Goal: Information Seeking & Learning: Find specific fact

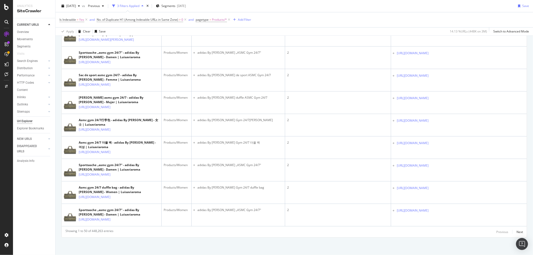
scroll to position [1338, 0]
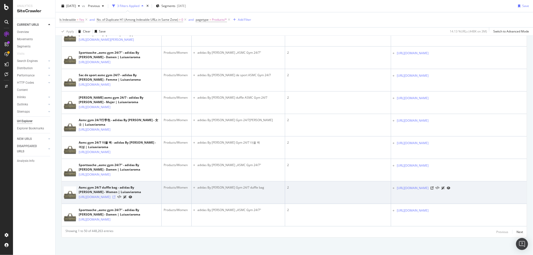
click at [116, 196] on icon at bounding box center [114, 197] width 3 height 3
click at [434, 187] on icon at bounding box center [432, 188] width 3 height 3
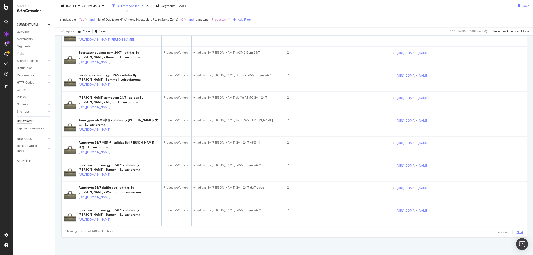
click at [517, 233] on div "Next" at bounding box center [520, 232] width 7 height 4
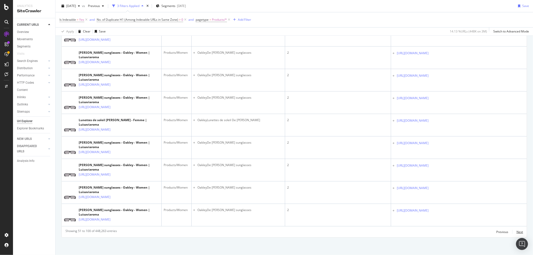
scroll to position [1346, 0]
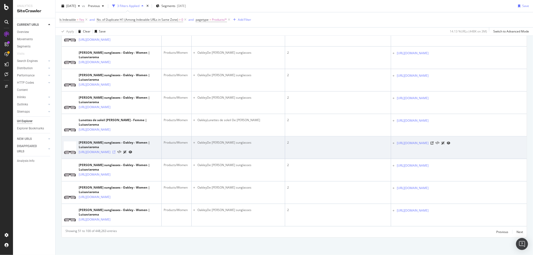
click at [116, 151] on icon at bounding box center [114, 152] width 3 height 3
click at [434, 142] on icon at bounding box center [432, 143] width 3 height 3
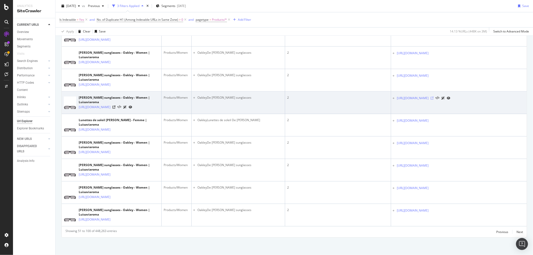
click at [434, 97] on icon at bounding box center [432, 98] width 3 height 3
click at [116, 106] on icon at bounding box center [114, 107] width 3 height 3
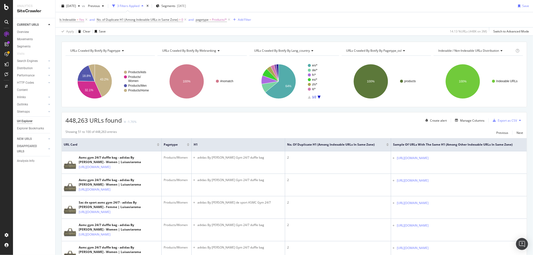
scroll to position [0, 0]
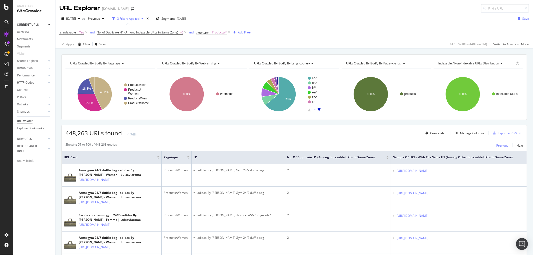
click at [497, 144] on div "Previous" at bounding box center [503, 146] width 12 height 4
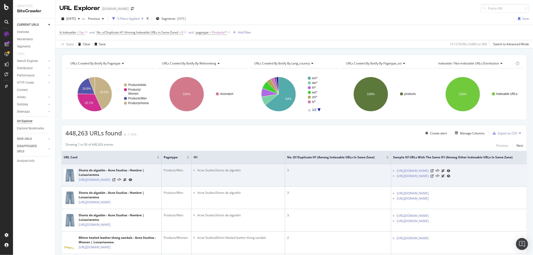
scroll to position [28, 0]
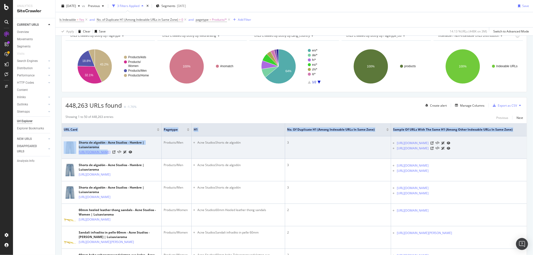
drag, startPoint x: 60, startPoint y: 151, endPoint x: 102, endPoint y: 151, distance: 41.8
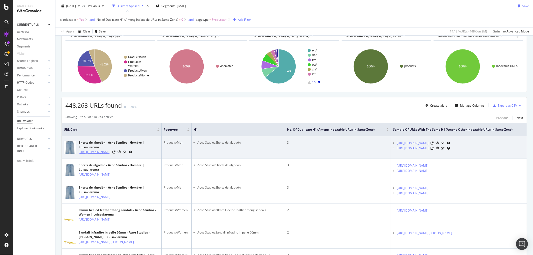
drag, startPoint x: 103, startPoint y: 148, endPoint x: 124, endPoint y: 158, distance: 22.9
click at [124, 155] on div "Shorts de algodón - Acne Studios - Hombre | Luisaviaroma [URL][DOMAIN_NAME]" at bounding box center [119, 148] width 81 height 14
copy div "Shorts de algodón - Acne Studios - Hombre | Luisaviaroma [URL][DOMAIN_NAME]"
drag, startPoint x: 395, startPoint y: 149, endPoint x: 402, endPoint y: 154, distance: 7.9
click at [402, 151] on ul "[URL][DOMAIN_NAME] [URL][DOMAIN_NAME]" at bounding box center [459, 146] width 132 height 11
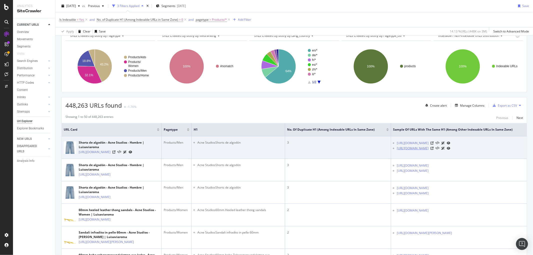
copy link "[URL][DOMAIN_NAME]"
